Goal: Task Accomplishment & Management: Manage account settings

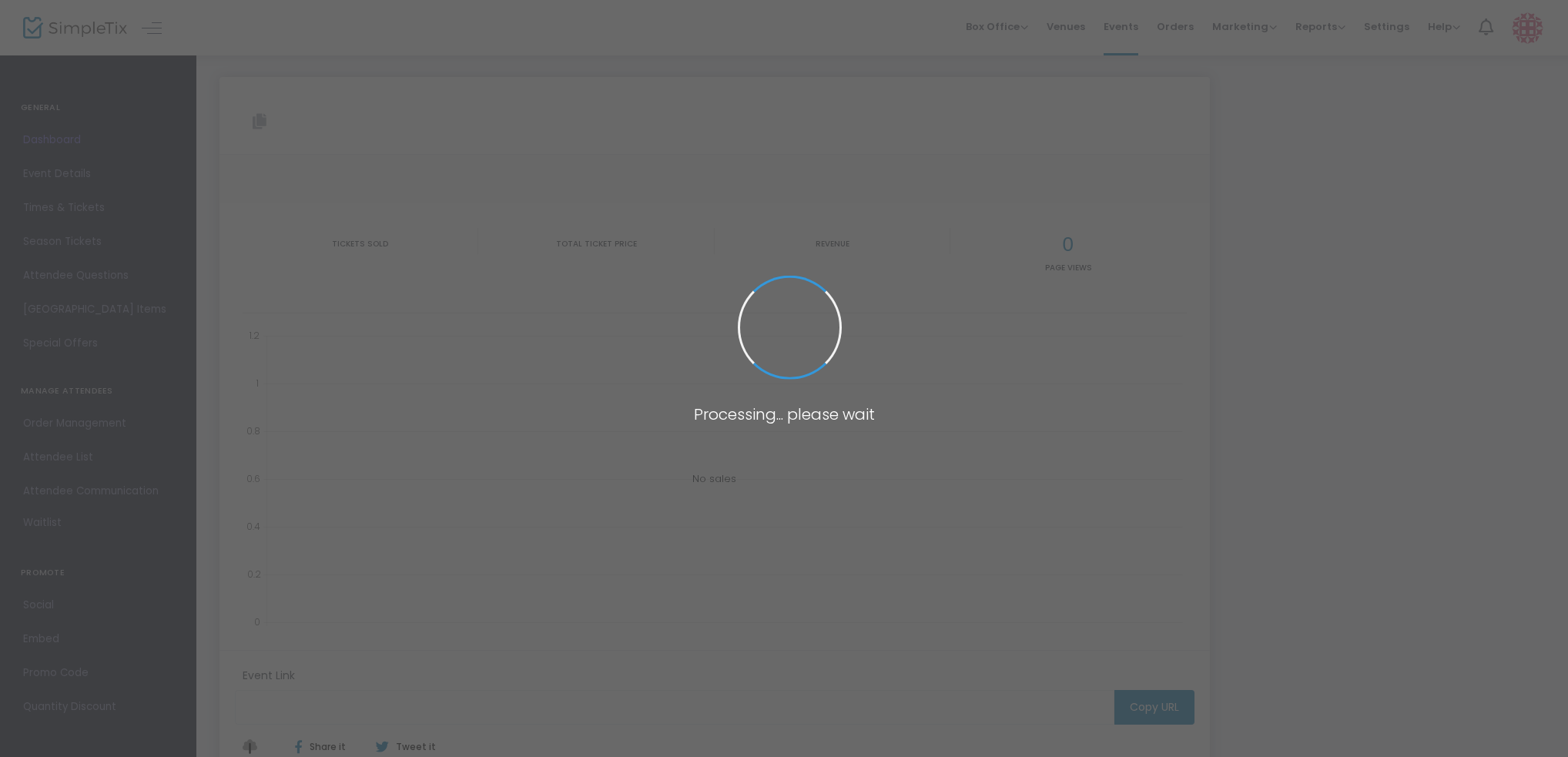
type input "[URL][DOMAIN_NAME][PERSON_NAME]"
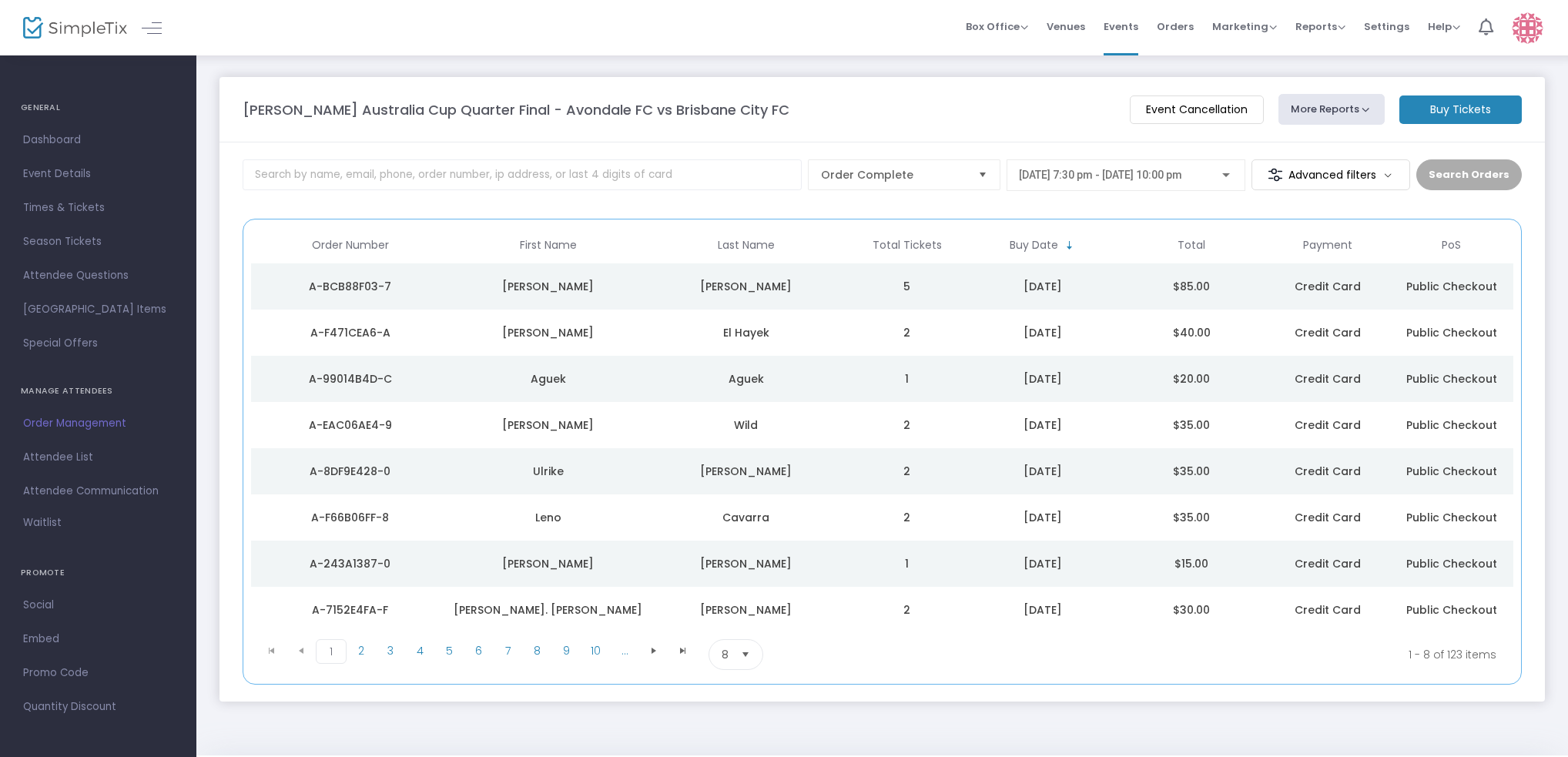
click at [774, 236] on span "Last Name" at bounding box center [746, 245] width 208 height 25
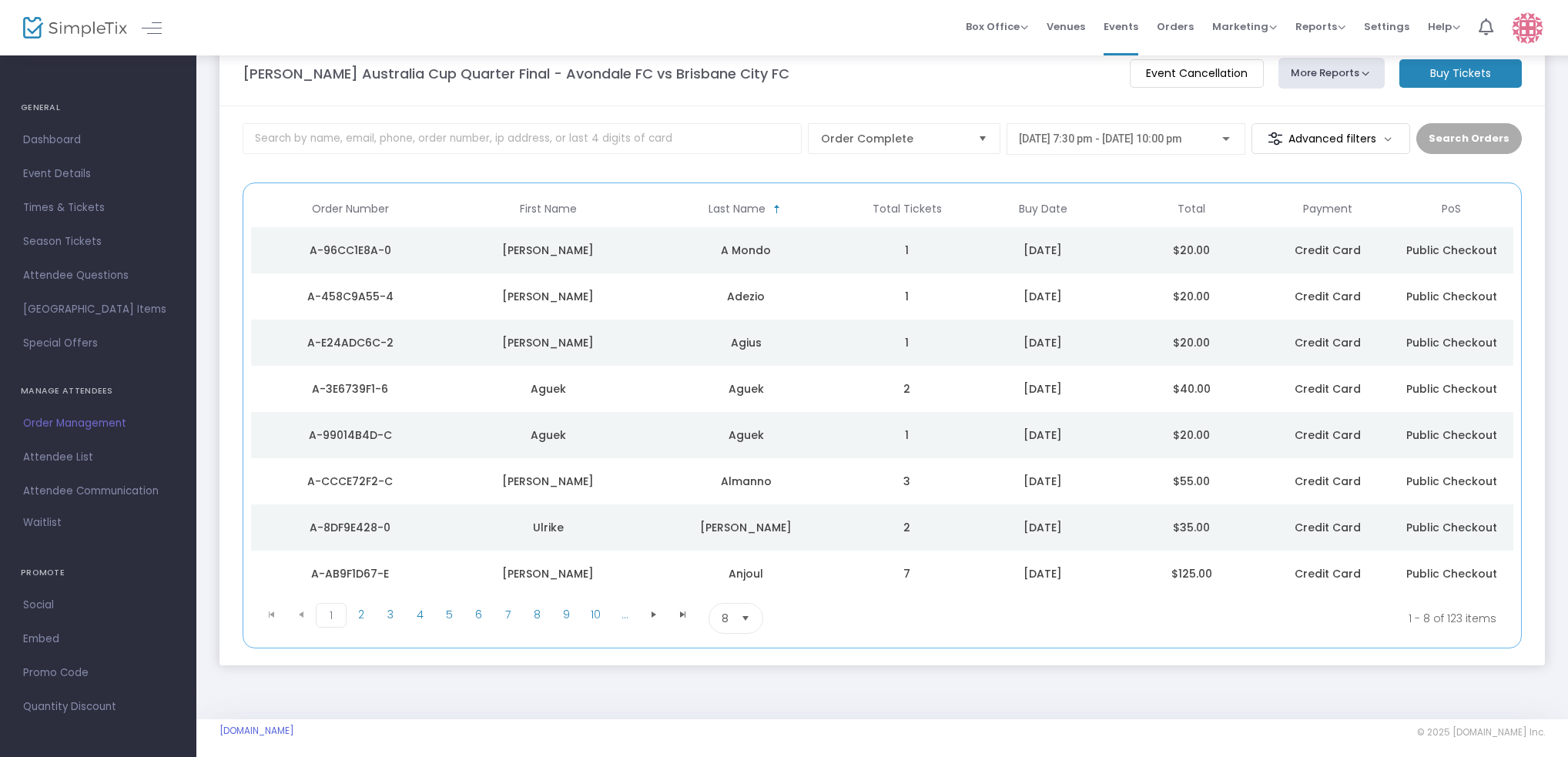
scroll to position [44, 0]
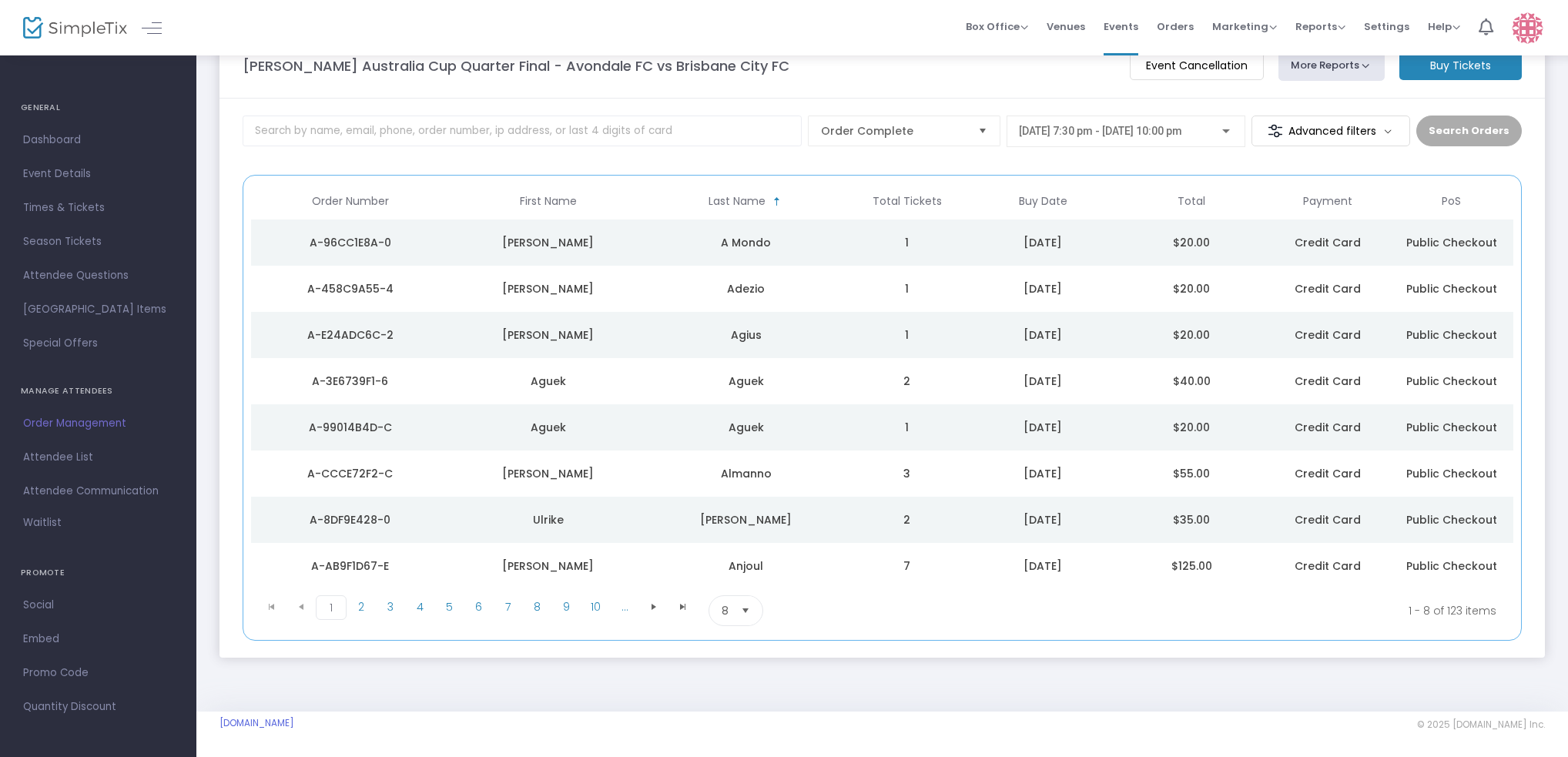
click at [747, 612] on span "Select" at bounding box center [745, 610] width 25 height 25
click at [729, 723] on li "100" at bounding box center [735, 734] width 52 height 30
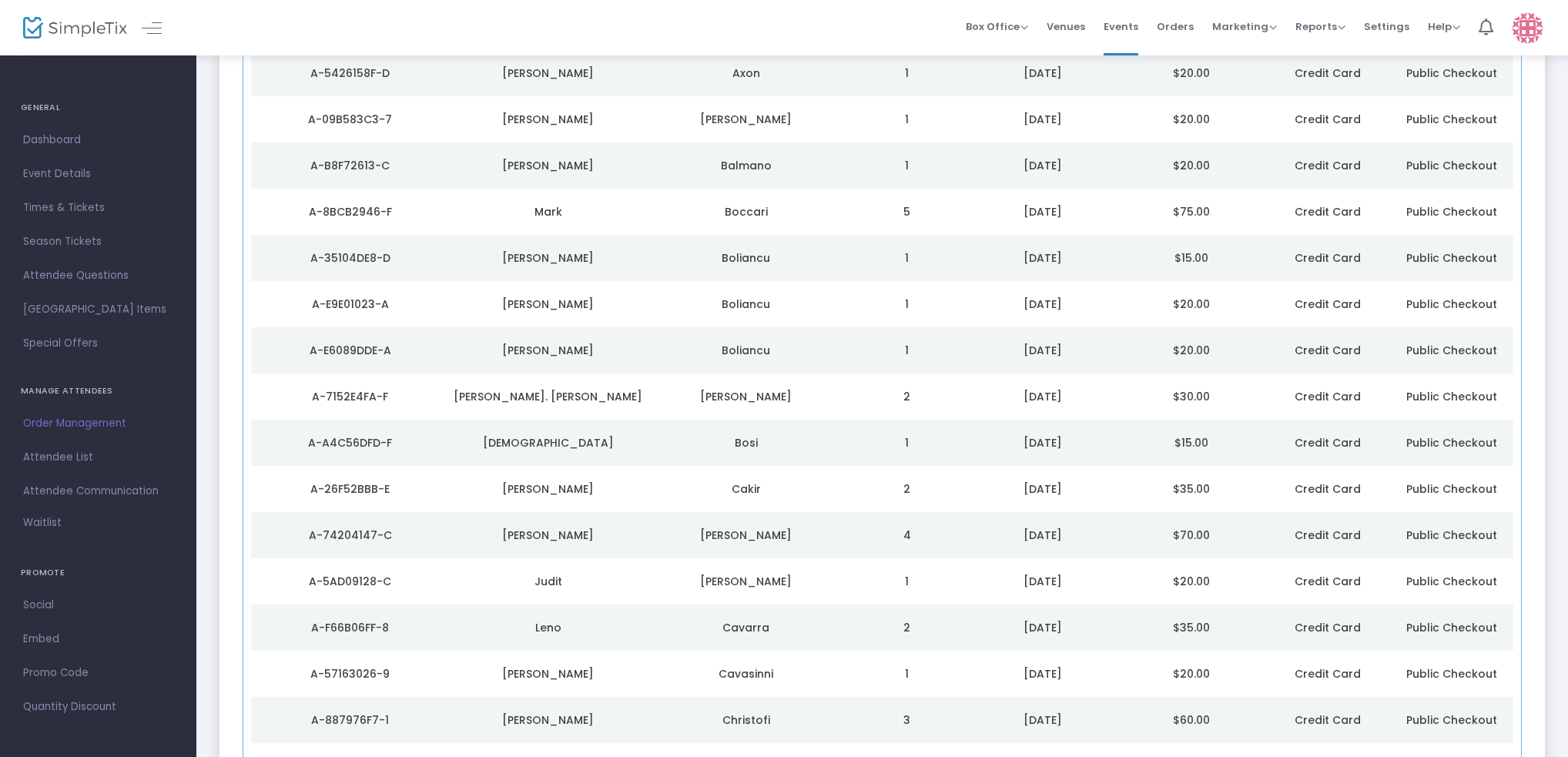
scroll to position [0, 0]
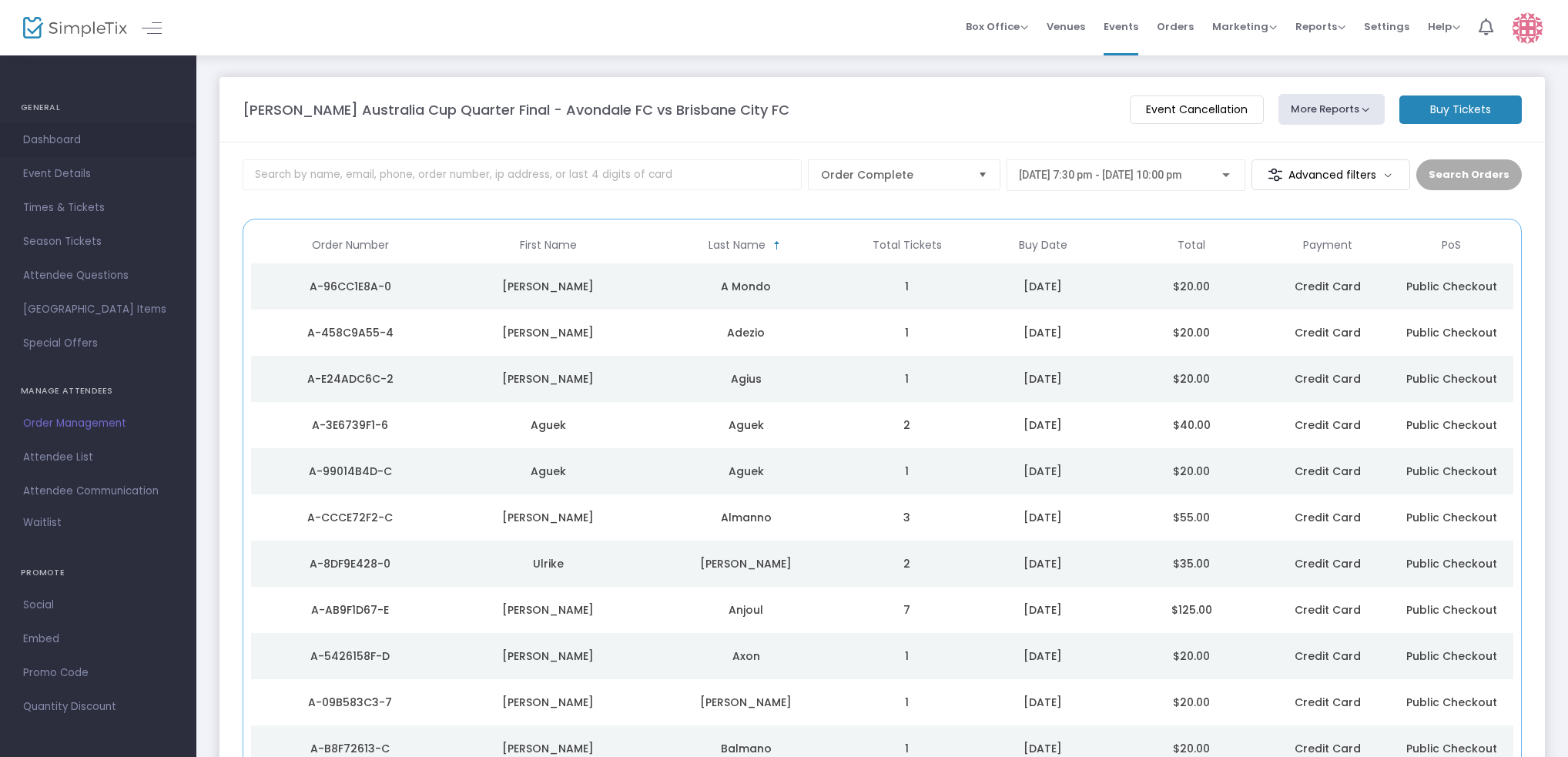
click at [61, 141] on span "Dashboard" at bounding box center [98, 140] width 150 height 20
